Goal: Find contact information: Find contact information

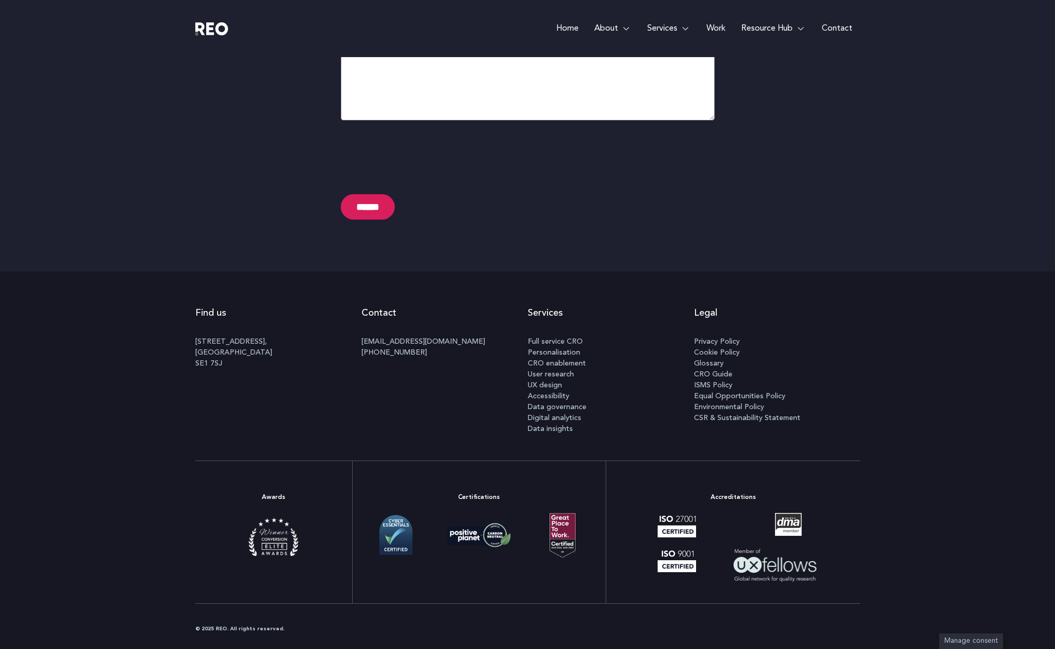
scroll to position [5299, 0]
drag, startPoint x: 237, startPoint y: 342, endPoint x: 172, endPoint y: 349, distance: 64.7
click at [173, 349] on e-page-transition at bounding box center [527, 324] width 1055 height 649
drag, startPoint x: 364, startPoint y: 342, endPoint x: 399, endPoint y: 346, distance: 35.6
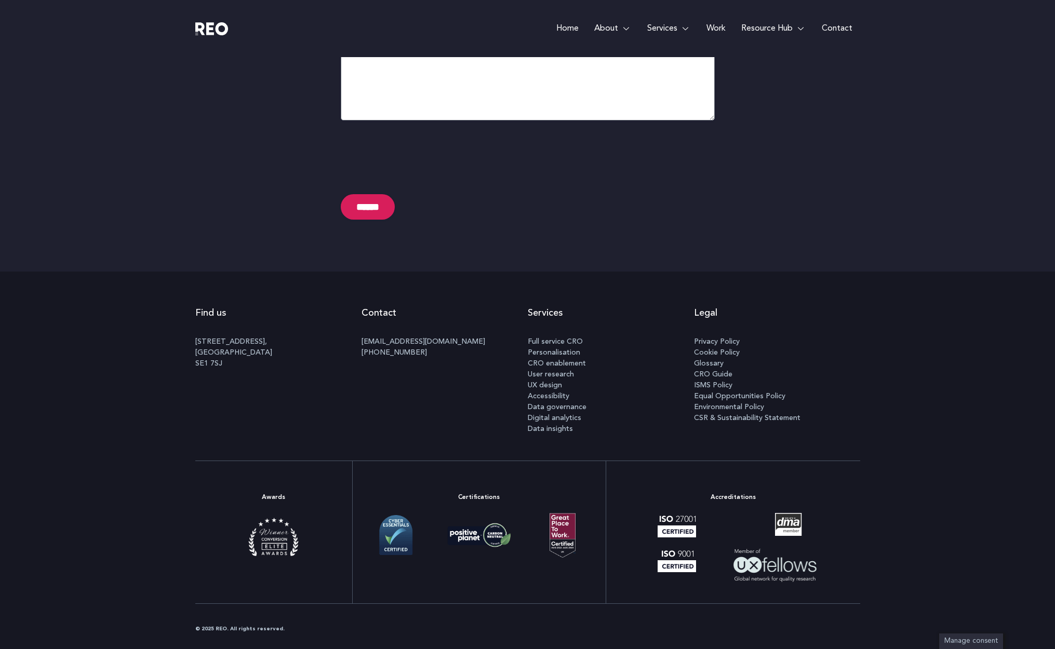
click at [399, 346] on e-page-transition at bounding box center [527, 324] width 1055 height 649
drag, startPoint x: 443, startPoint y: 342, endPoint x: 364, endPoint y: 340, distance: 79.5
click at [364, 340] on p "info@reodigital.com +44 (0) 020 7183 0374" at bounding box center [445, 348] width 166 height 22
copy link "nfo@reodigital.com"
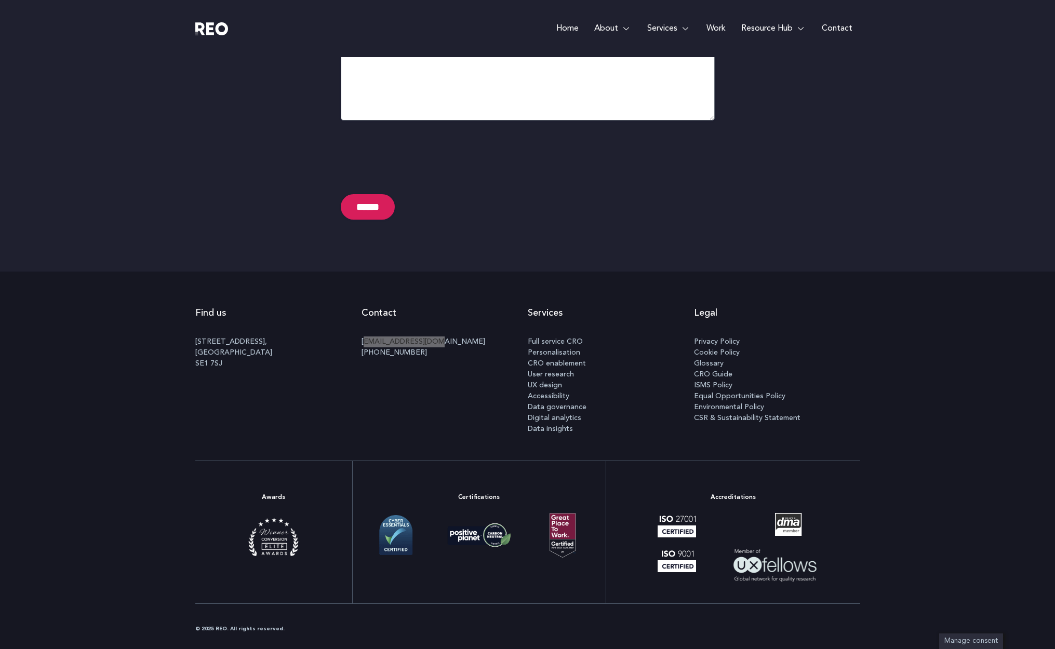
scroll to position [5264, 0]
drag, startPoint x: 456, startPoint y: 345, endPoint x: 437, endPoint y: 344, distance: 19.3
click at [453, 345] on p "info@reodigital.com +44 (0) 020 7183 0374" at bounding box center [445, 348] width 166 height 22
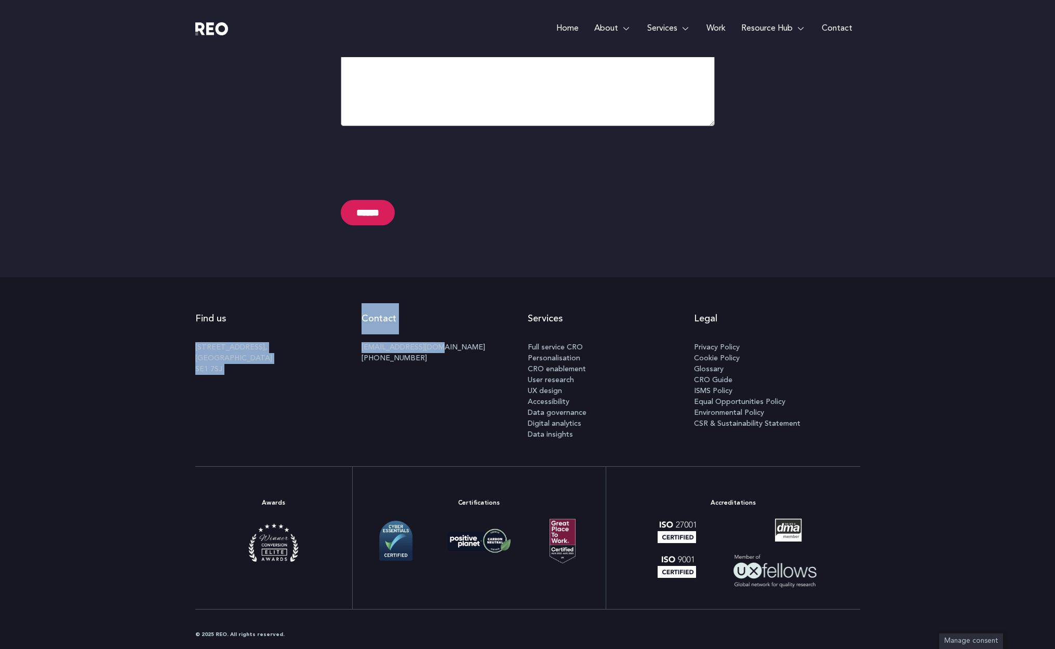
scroll to position [5282, 0]
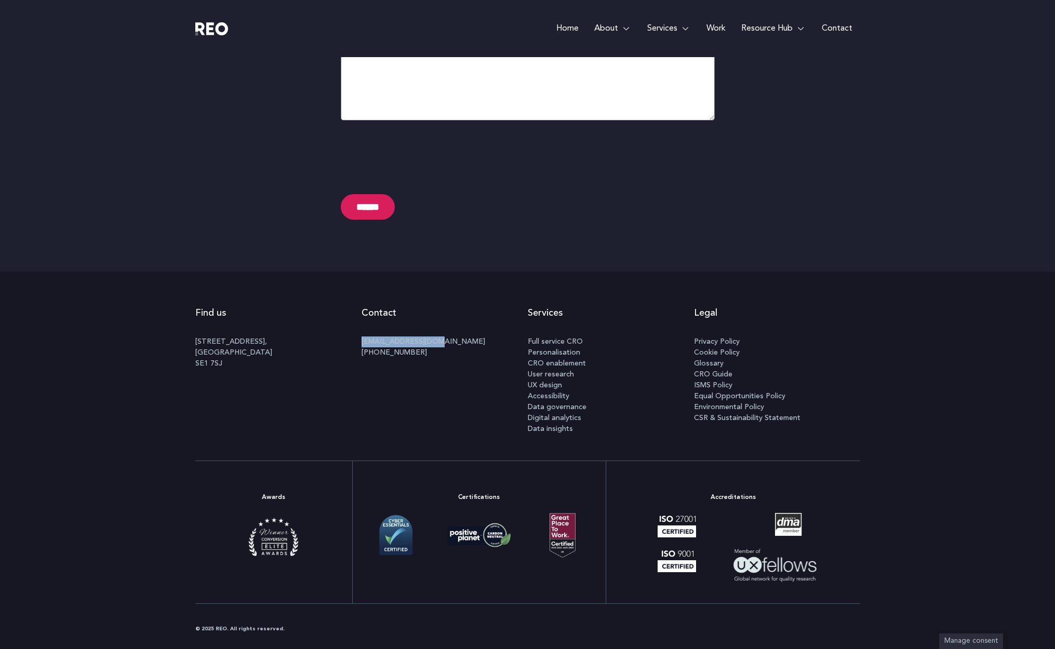
drag, startPoint x: 432, startPoint y: 343, endPoint x: 362, endPoint y: 344, distance: 70.6
click at [362, 344] on p "info@reodigital.com +44 (0) 020 7183 0374" at bounding box center [445, 348] width 166 height 22
copy link "[EMAIL_ADDRESS][DOMAIN_NAME]"
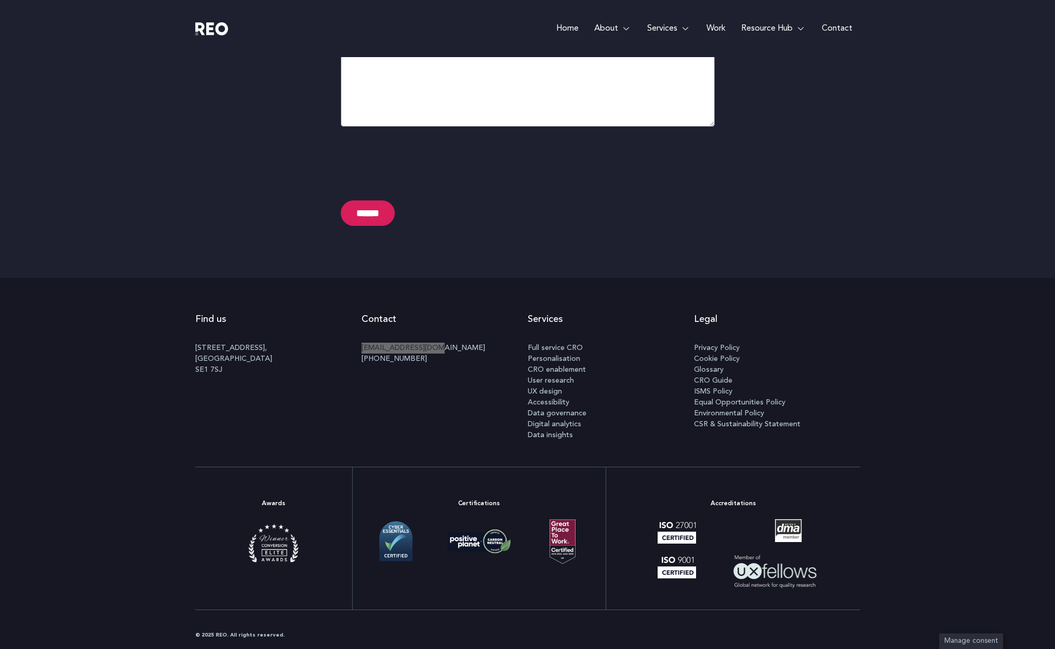
scroll to position [5299, 0]
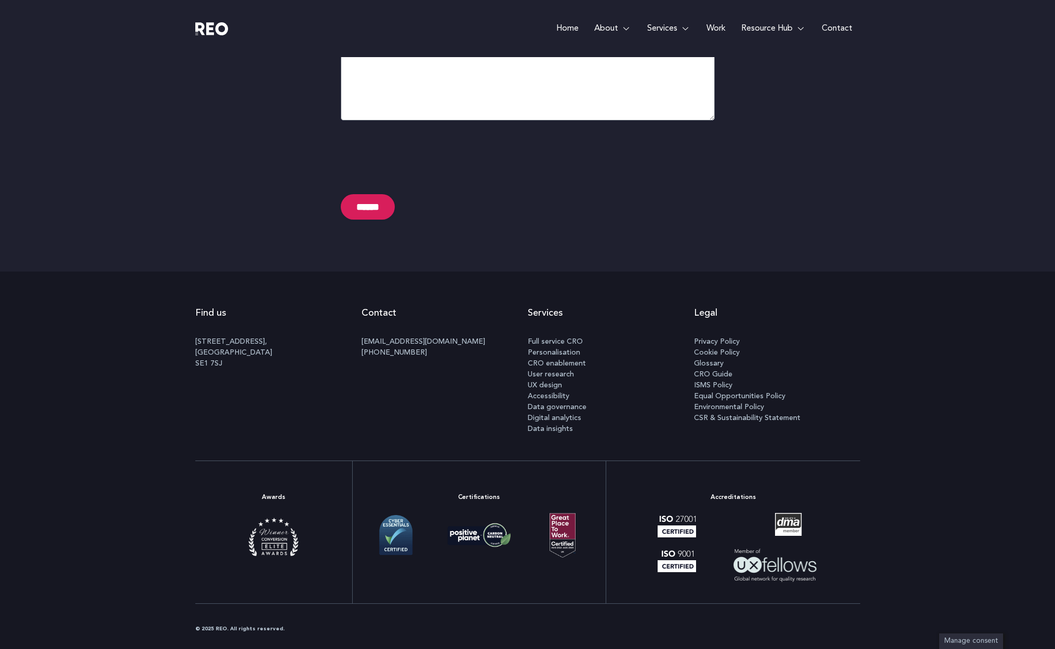
click at [861, 277] on div "Find us 100 Black Prince Road, London SE1 7SJ Contact info@reodigital.com +44 (…" at bounding box center [527, 365] width 1055 height 189
click at [569, 339] on span "Full service CRO" at bounding box center [555, 341] width 55 height 11
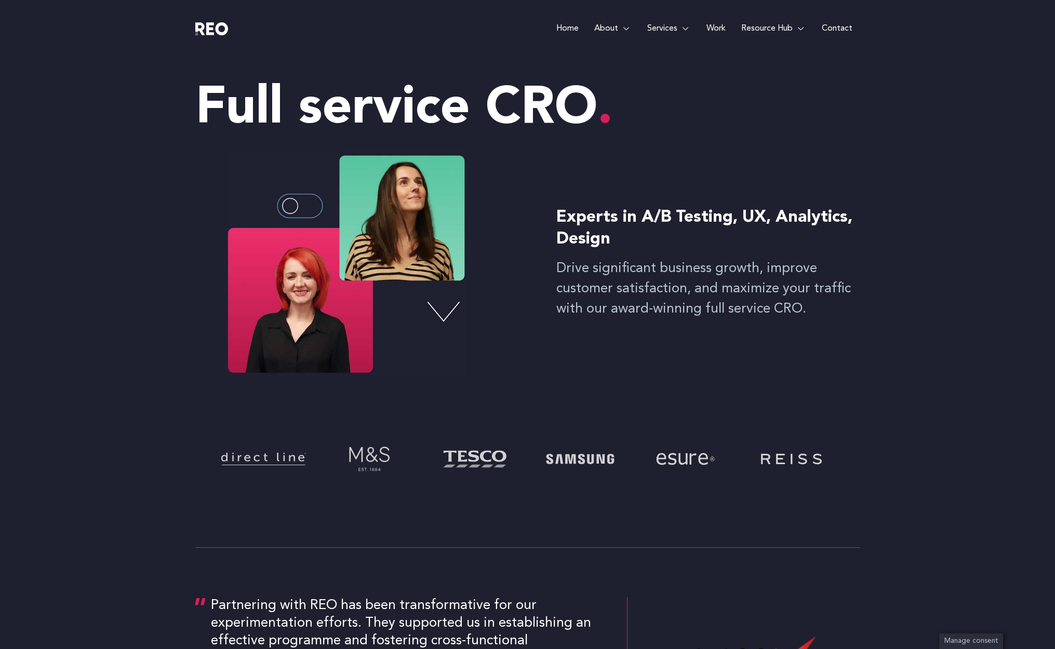
click at [448, 313] on e-page-transition at bounding box center [527, 324] width 1055 height 649
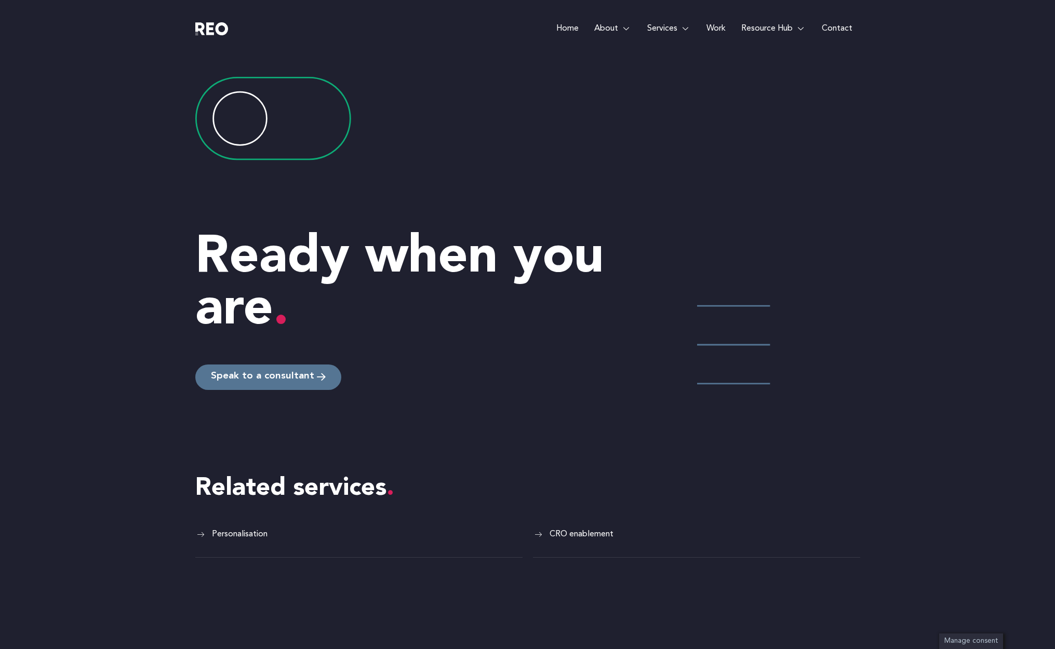
scroll to position [2256, 0]
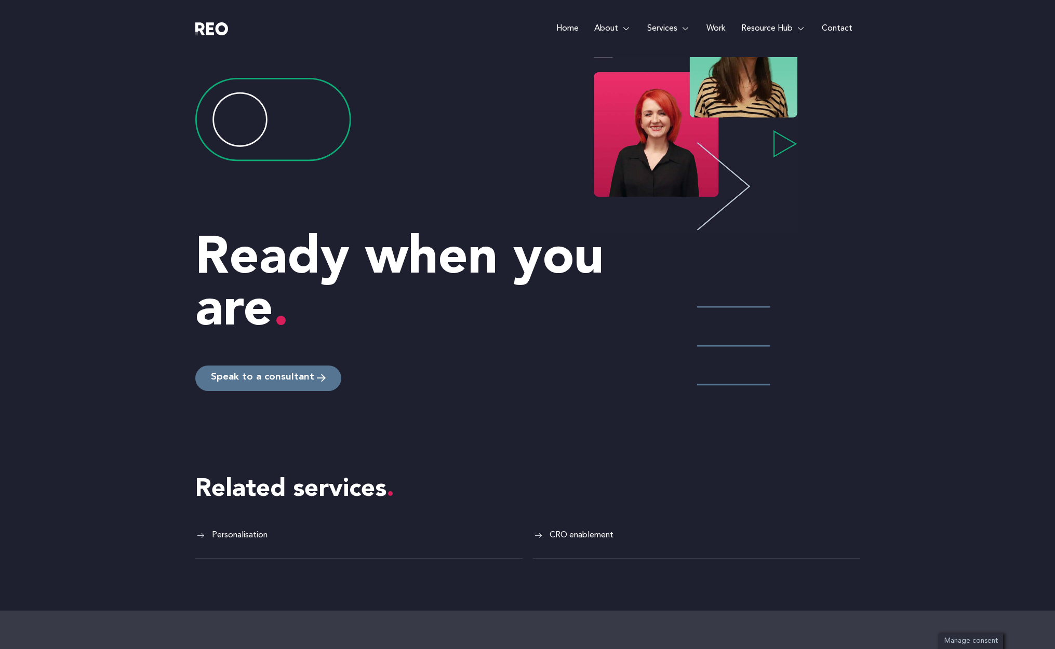
click at [281, 383] on link "Speak to a consultant" at bounding box center [268, 378] width 146 height 25
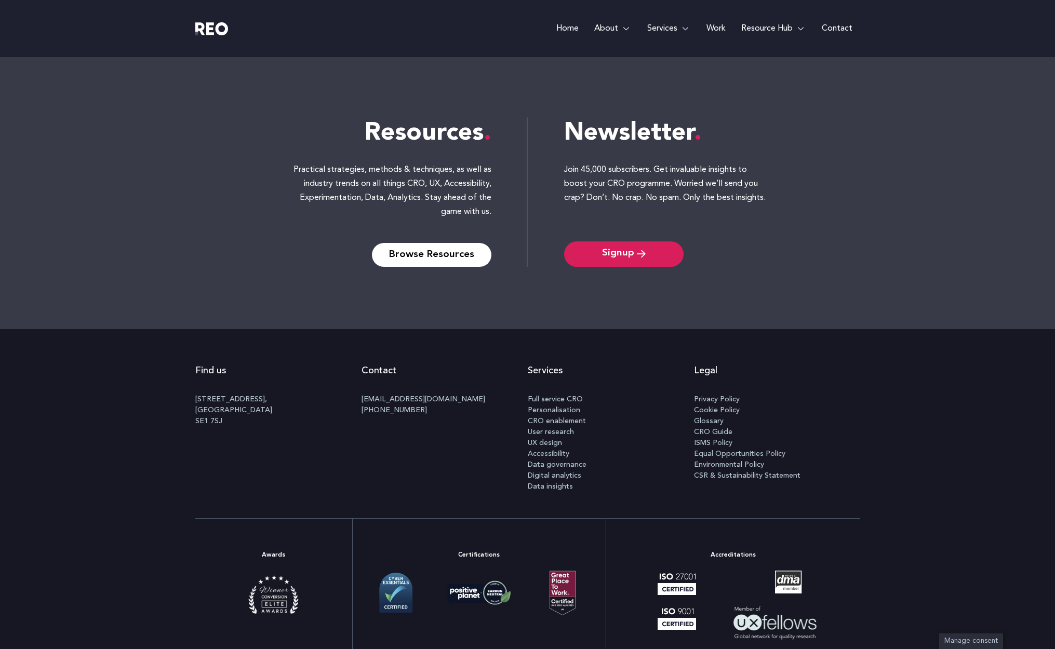
scroll to position [1141, 0]
